Goal: Check status: Check status

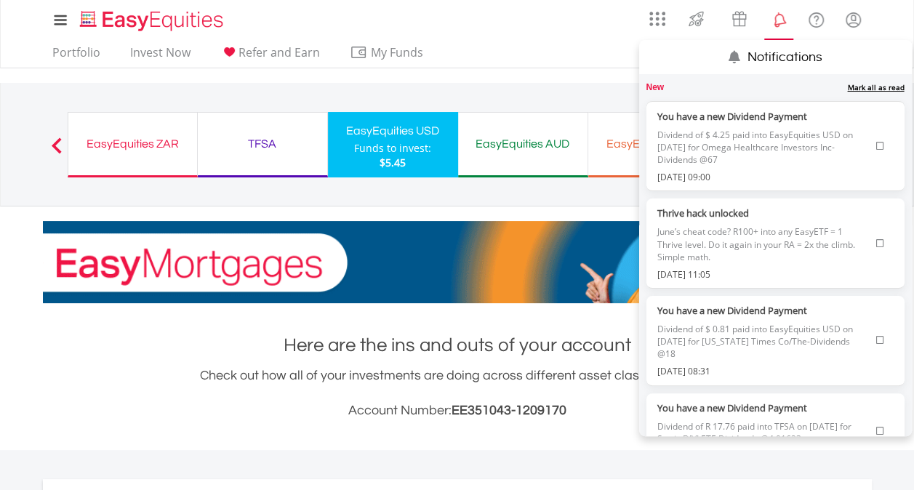
scroll to position [140, 276]
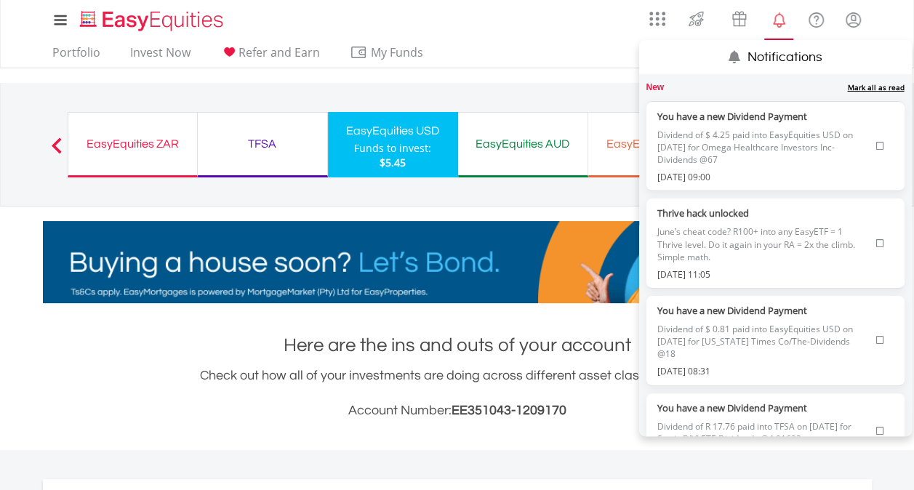
click at [876, 144] on icon at bounding box center [880, 146] width 8 height 9
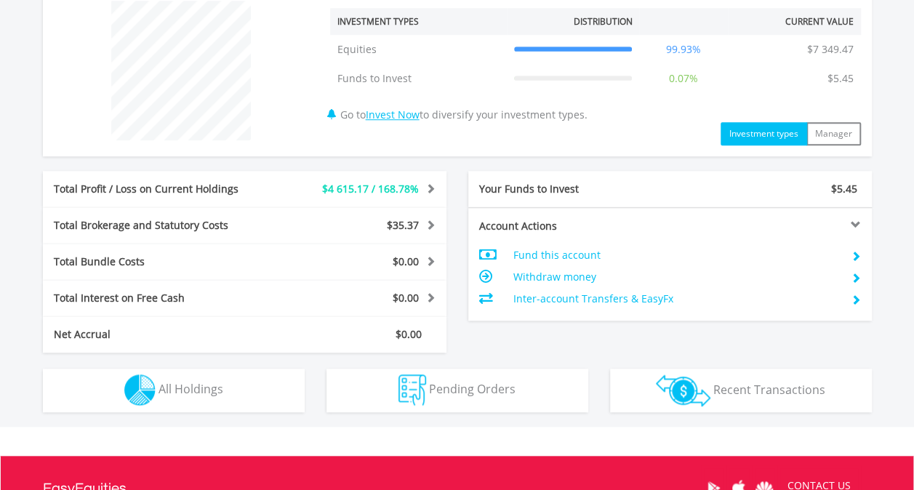
scroll to position [654, 0]
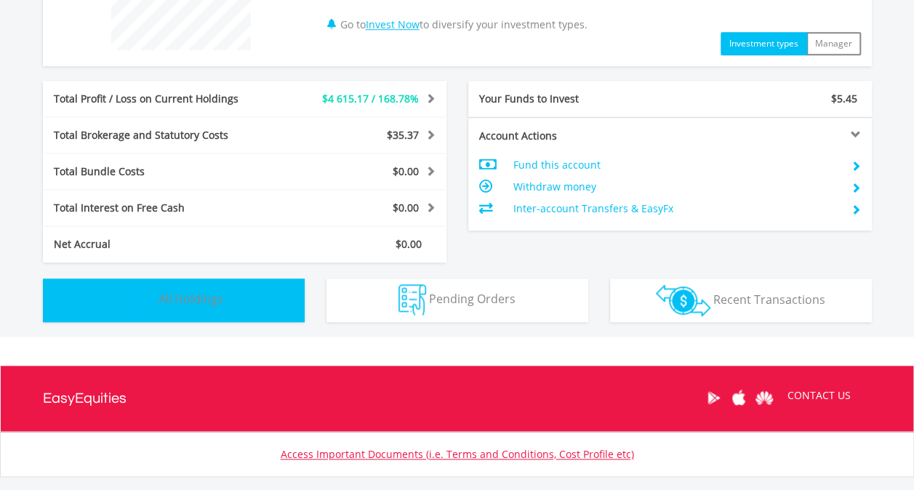
click at [246, 308] on button "Holdings All Holdings" at bounding box center [174, 300] width 262 height 44
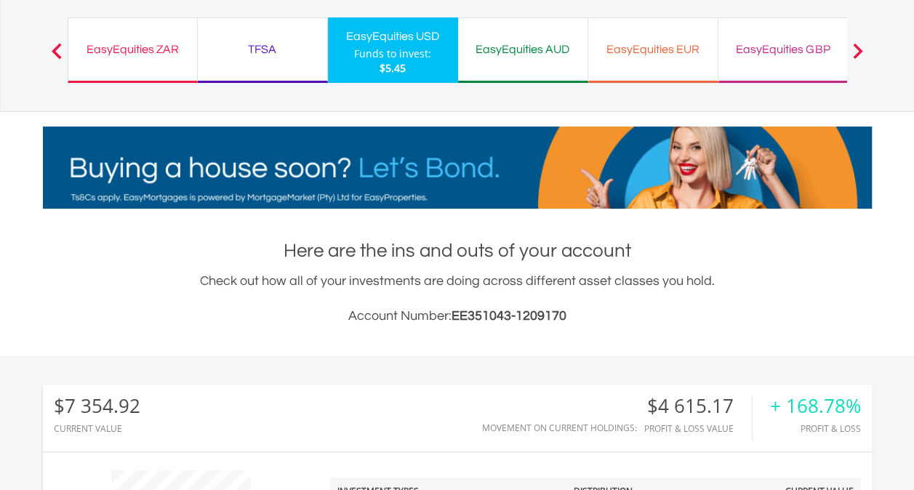
scroll to position [0, 0]
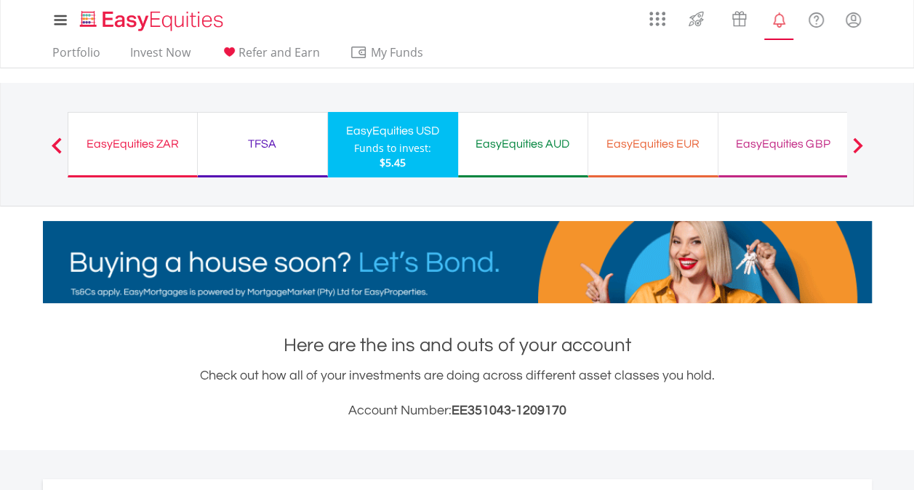
click at [656, 151] on div "EasyEquities EUR" at bounding box center [653, 144] width 112 height 20
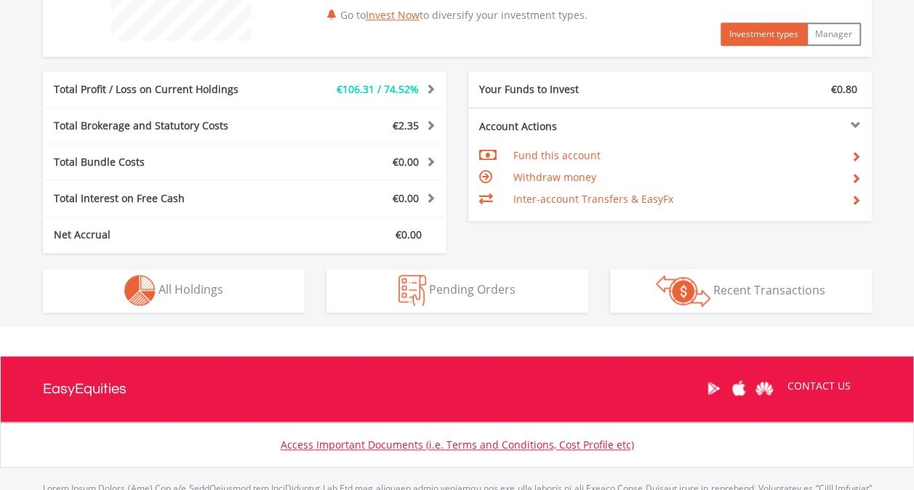
scroll to position [738, 0]
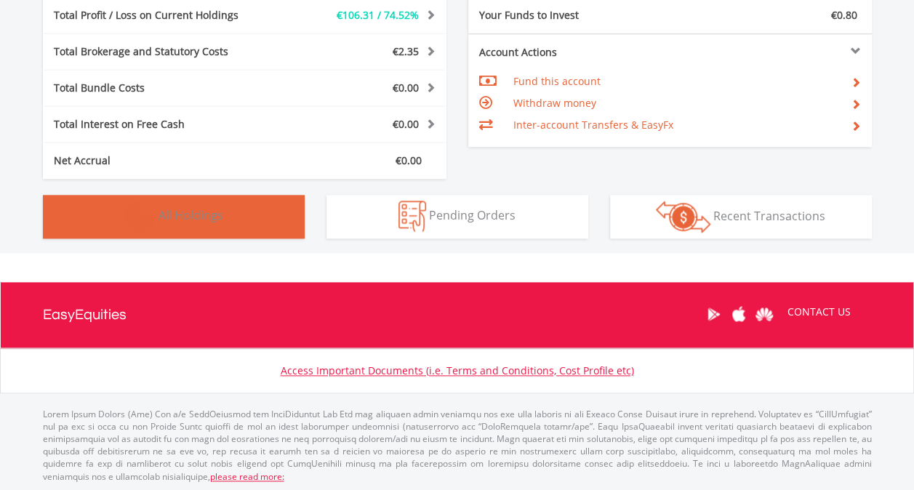
drag, startPoint x: 266, startPoint y: 229, endPoint x: 273, endPoint y: 230, distance: 7.3
click at [267, 229] on button "Holdings All Holdings" at bounding box center [174, 217] width 262 height 44
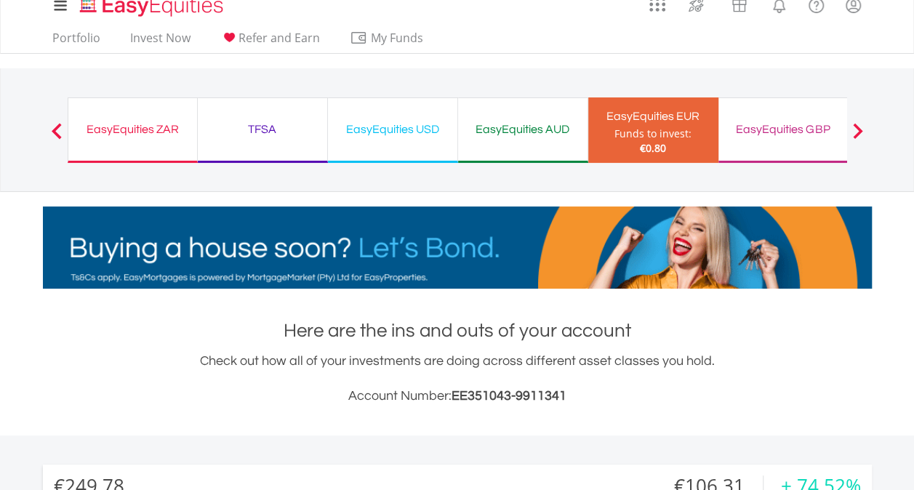
scroll to position [0, 0]
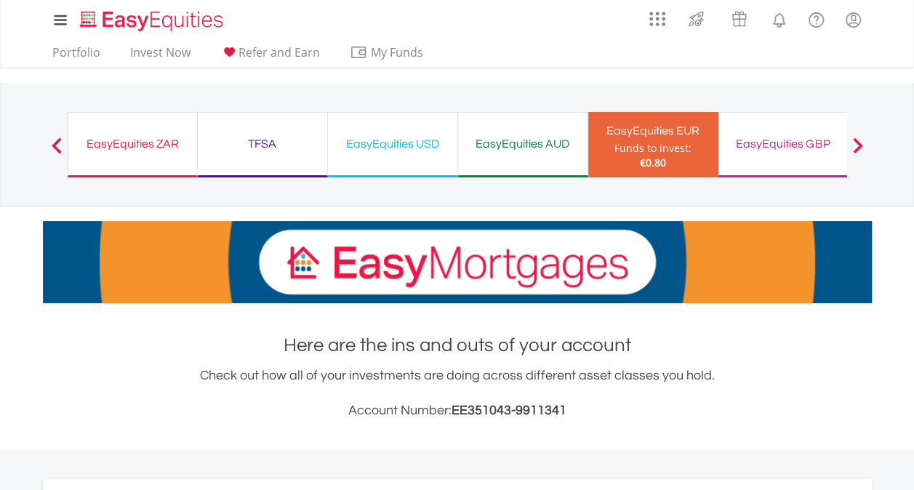
click at [96, 154] on div "EasyEquities ZAR Funds to invest: €0.80" at bounding box center [133, 144] width 130 height 65
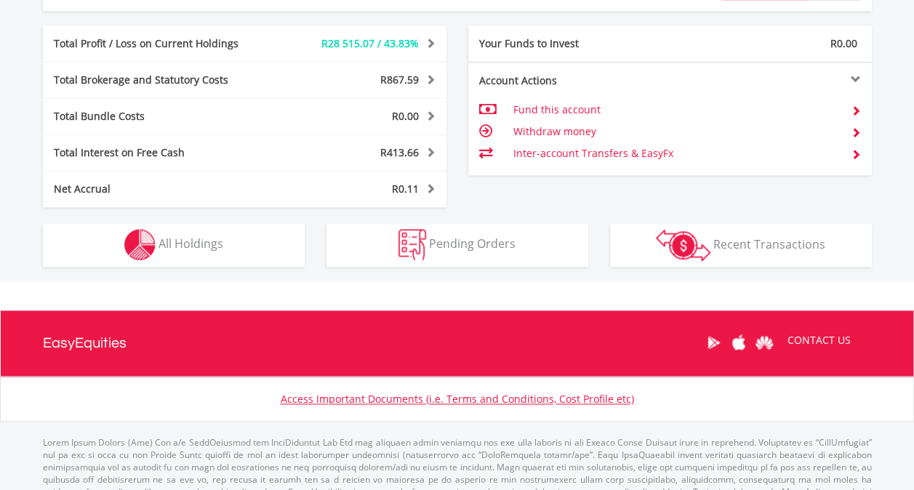
scroll to position [800, 0]
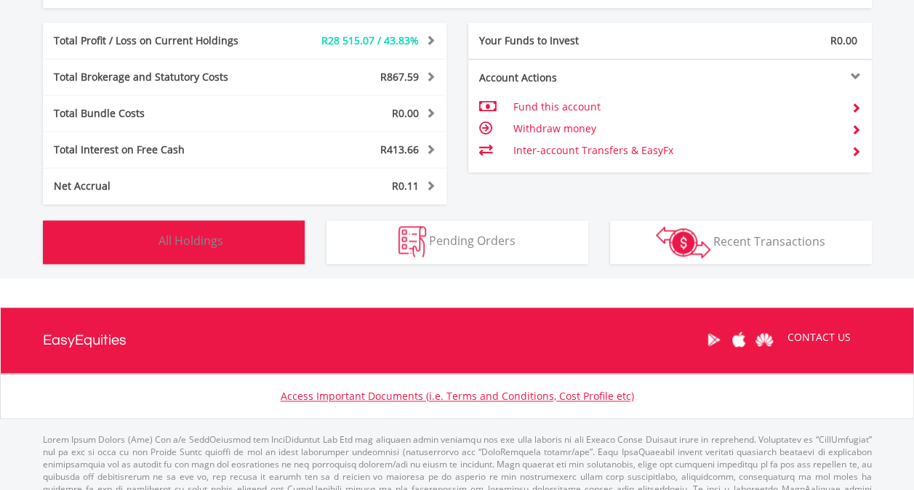
click at [200, 240] on span "All Holdings" at bounding box center [190, 241] width 65 height 16
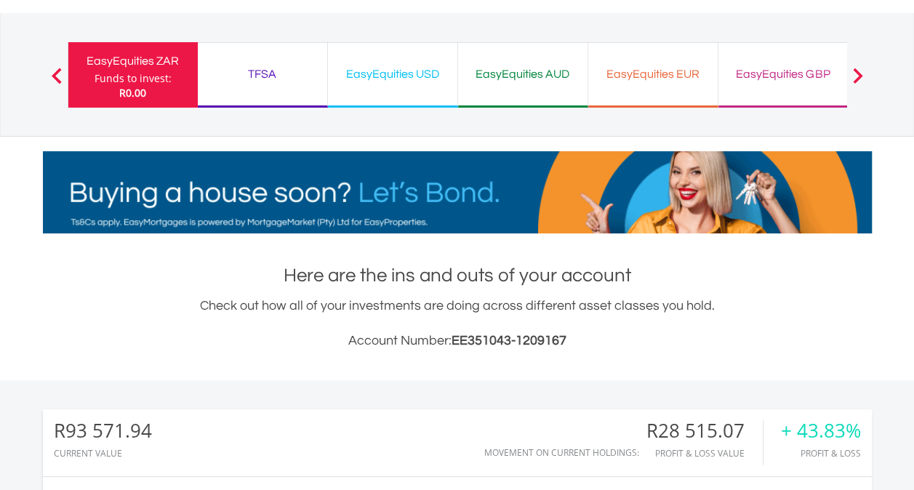
scroll to position [0, 0]
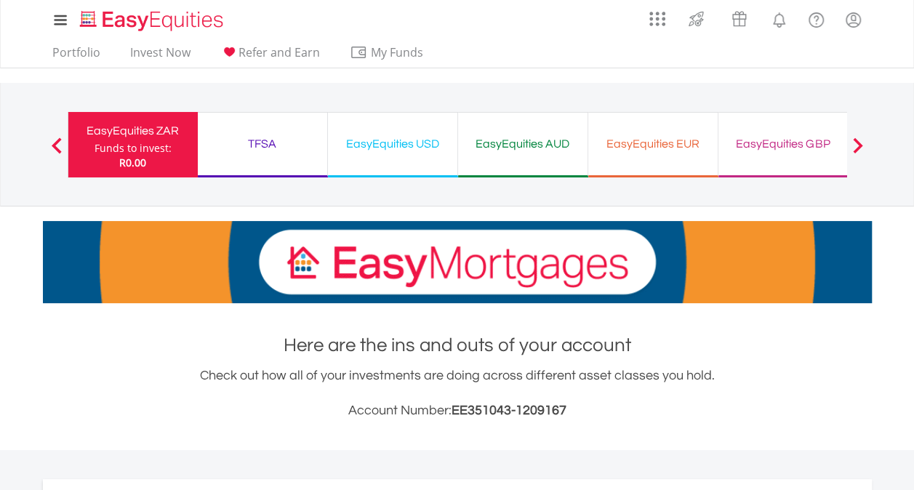
click at [404, 142] on div "EasyEquities USD" at bounding box center [393, 144] width 112 height 20
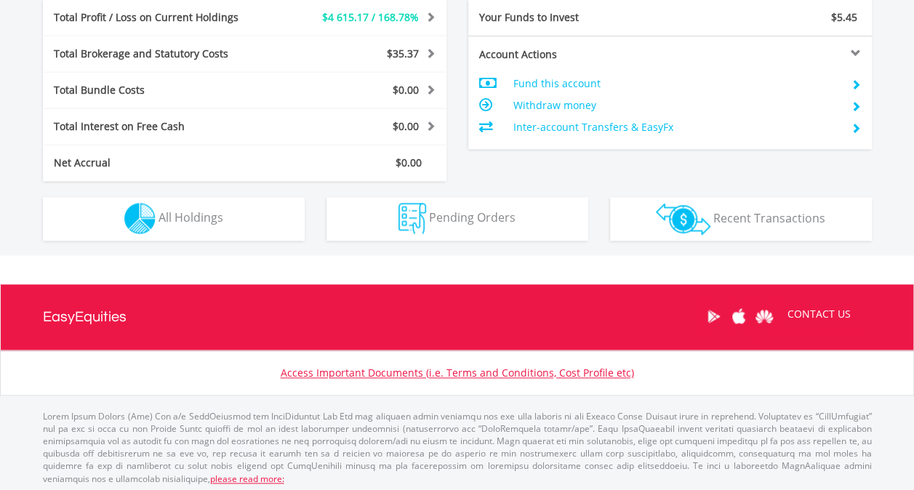
scroll to position [140, 276]
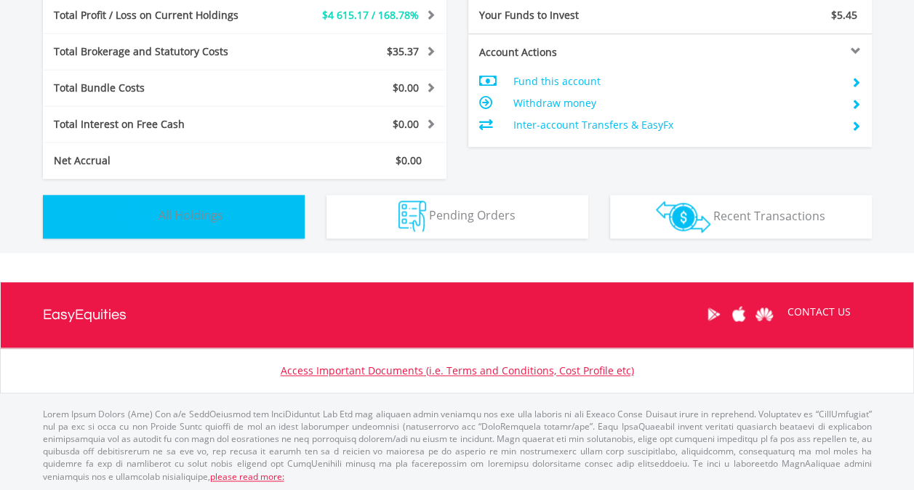
click at [234, 230] on button "Holdings All Holdings" at bounding box center [174, 217] width 262 height 44
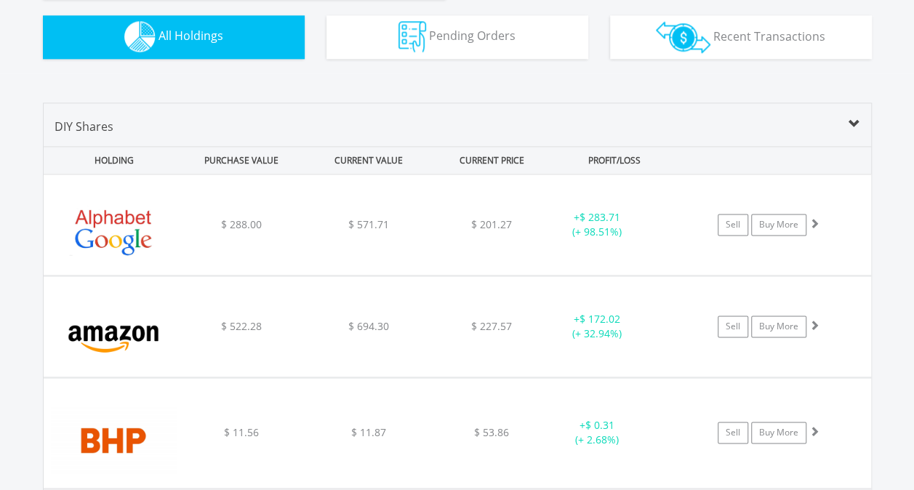
scroll to position [801, 0]
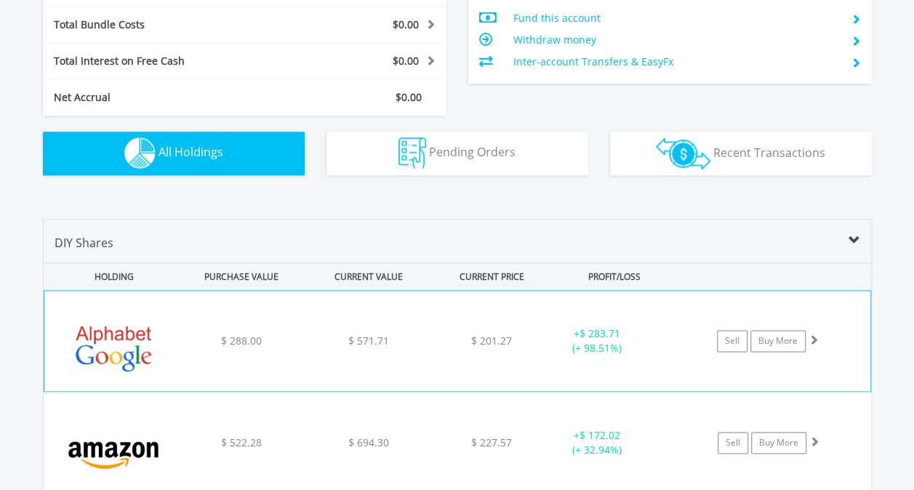
click at [385, 329] on div "﻿ Alphabet Inc-Cl A $ 288.00 $ 571.71 $ 201.27 + $ 283.71 (+ 98.51%) Sell Buy M…" at bounding box center [457, 341] width 826 height 100
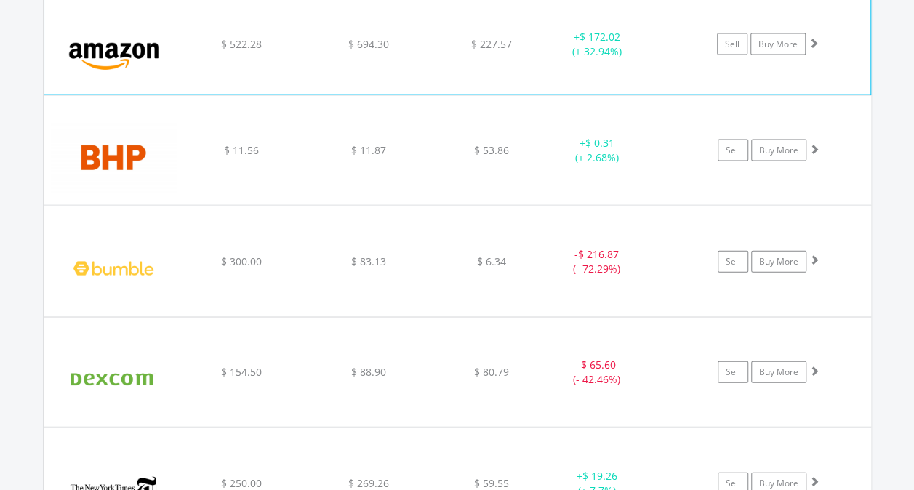
scroll to position [1528, 0]
